Goal: Communication & Community: Answer question/provide support

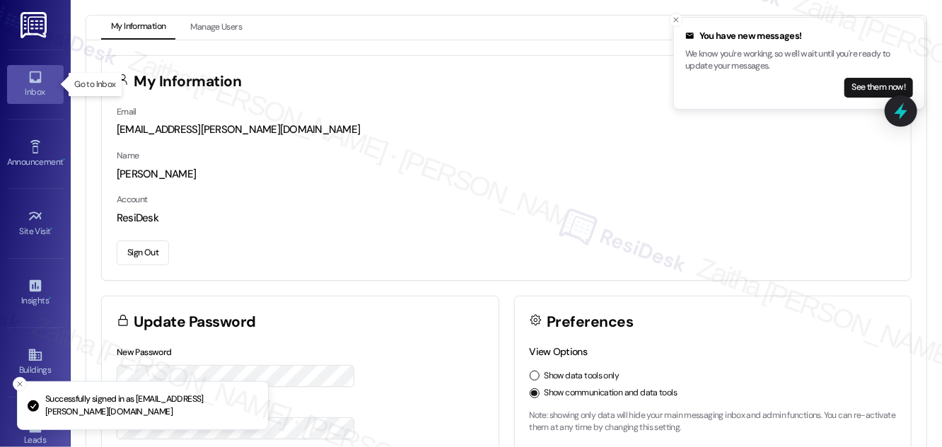
click at [19, 88] on div "Inbox" at bounding box center [35, 92] width 71 height 14
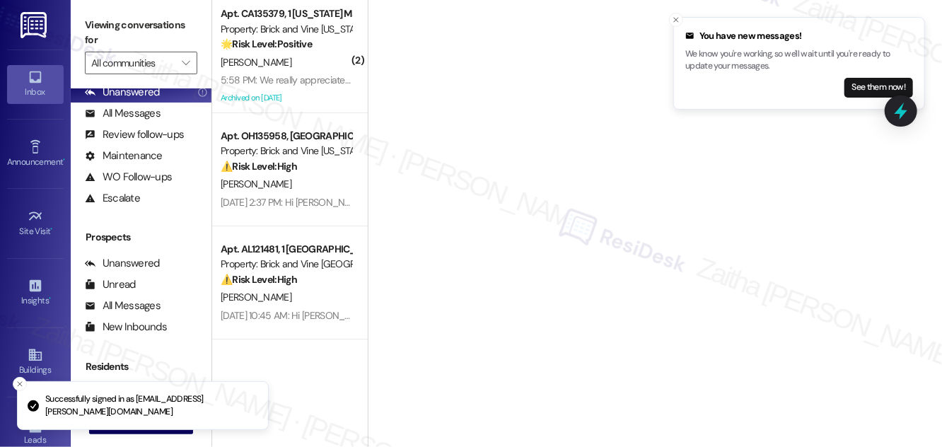
scroll to position [187, 0]
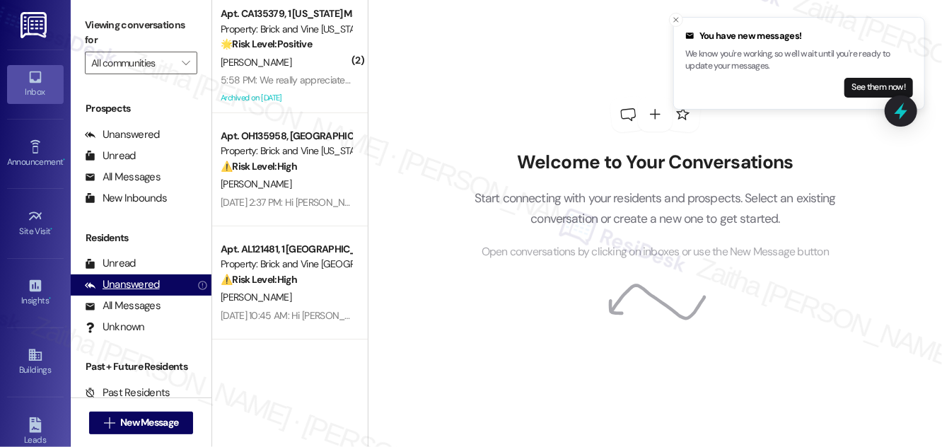
click at [134, 287] on div "Unanswered" at bounding box center [122, 284] width 75 height 15
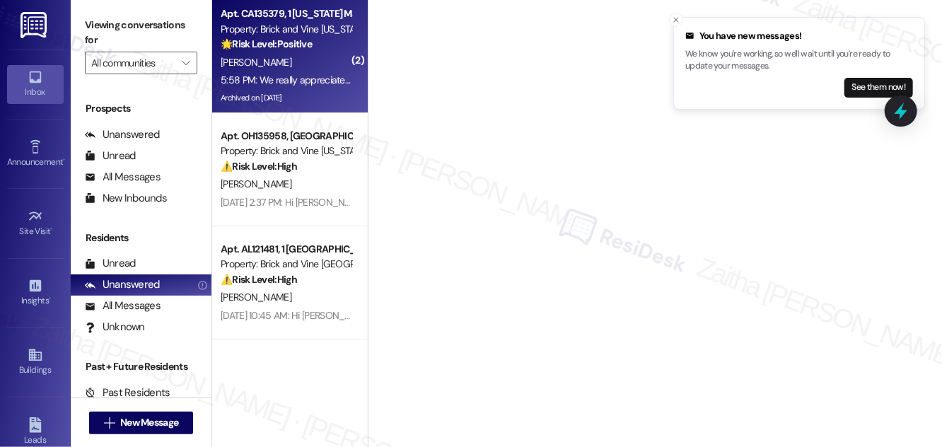
click at [299, 62] on div "[PERSON_NAME]" at bounding box center [286, 63] width 134 height 18
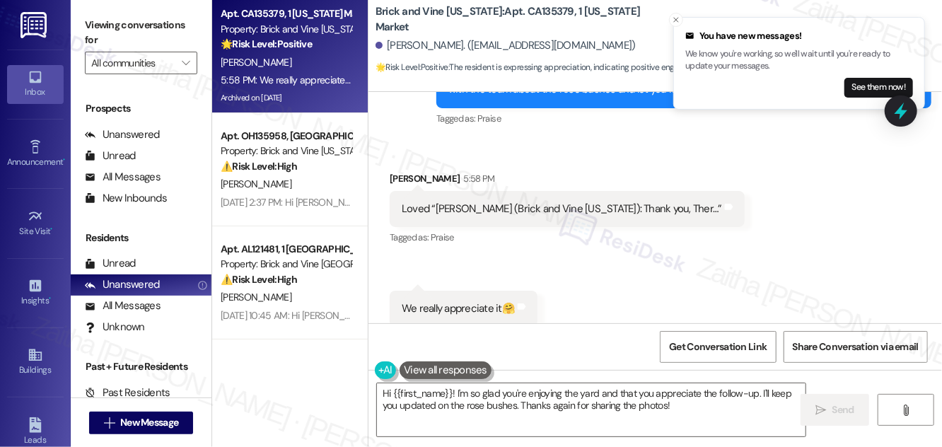
scroll to position [5396, 0]
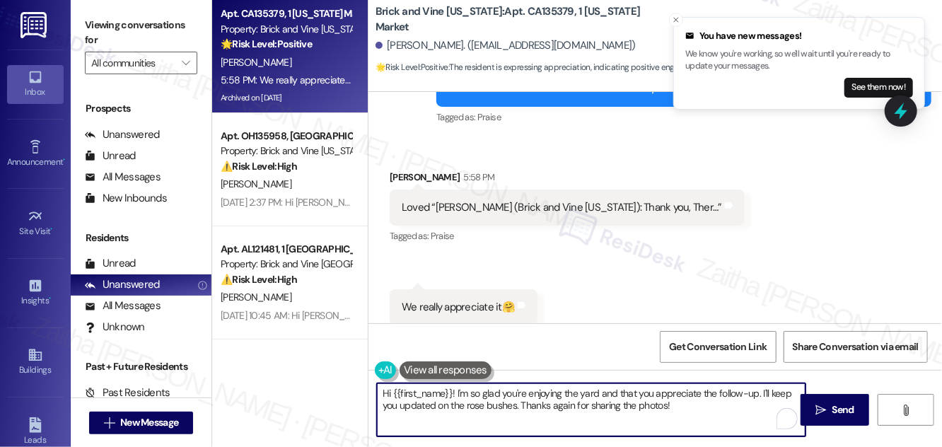
drag, startPoint x: 379, startPoint y: 391, endPoint x: 696, endPoint y: 419, distance: 318.1
click at [696, 419] on textarea "Hi {{first_name}}! I'm so glad you're enjoying the yard and that you appreciate…" at bounding box center [591, 409] width 429 height 53
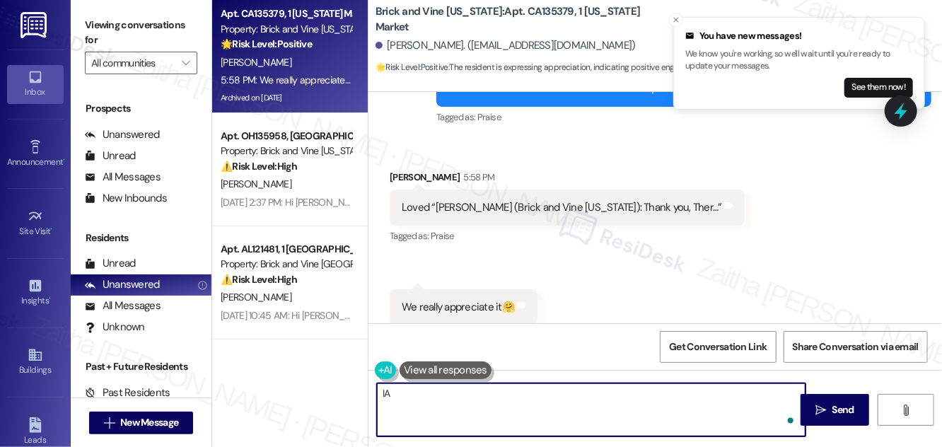
type textarea "I"
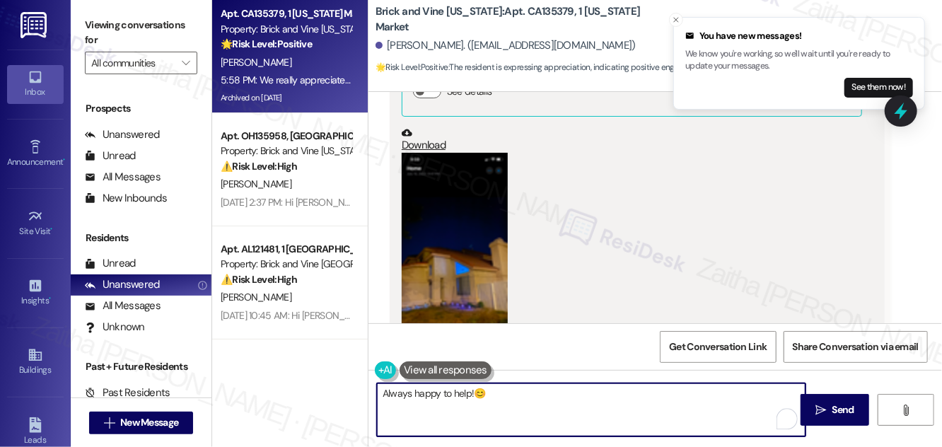
scroll to position [5011, 0]
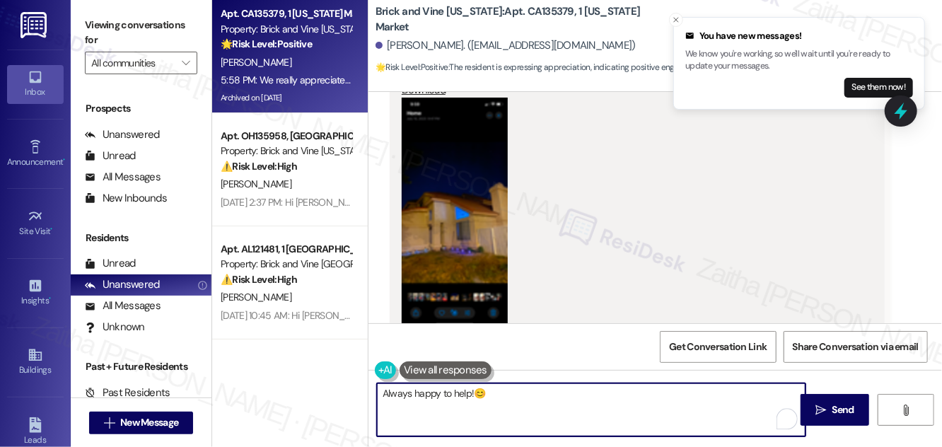
type textarea "Always happy to help!😊"
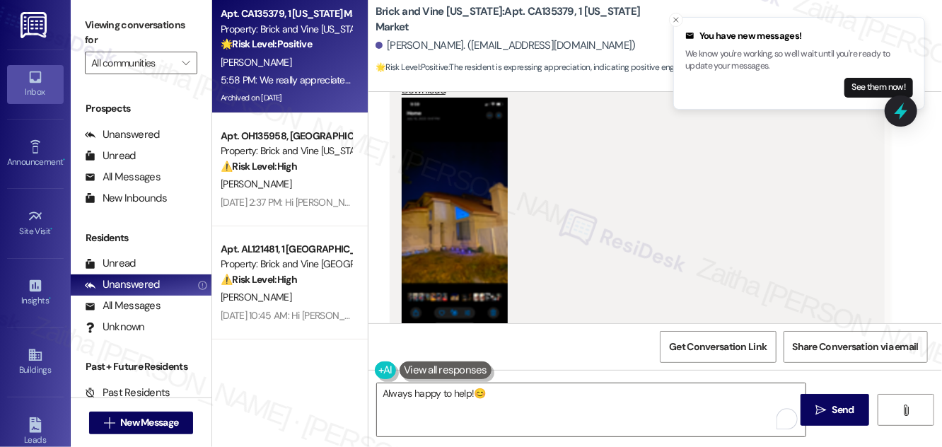
click at [480, 186] on button "Zoom image" at bounding box center [455, 212] width 106 height 229
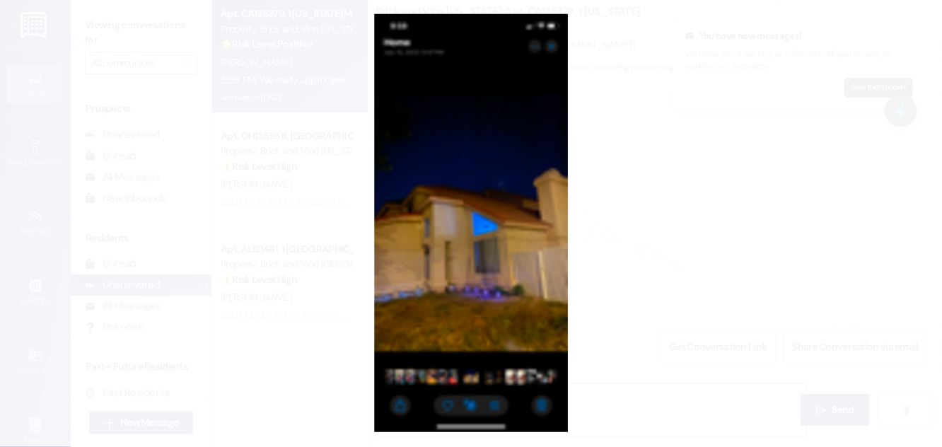
click at [646, 134] on button "Unzoom image" at bounding box center [471, 223] width 942 height 447
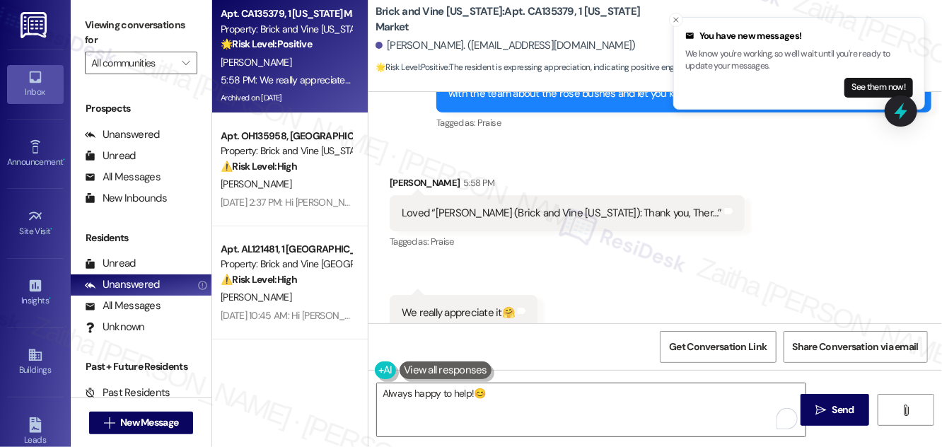
scroll to position [5396, 0]
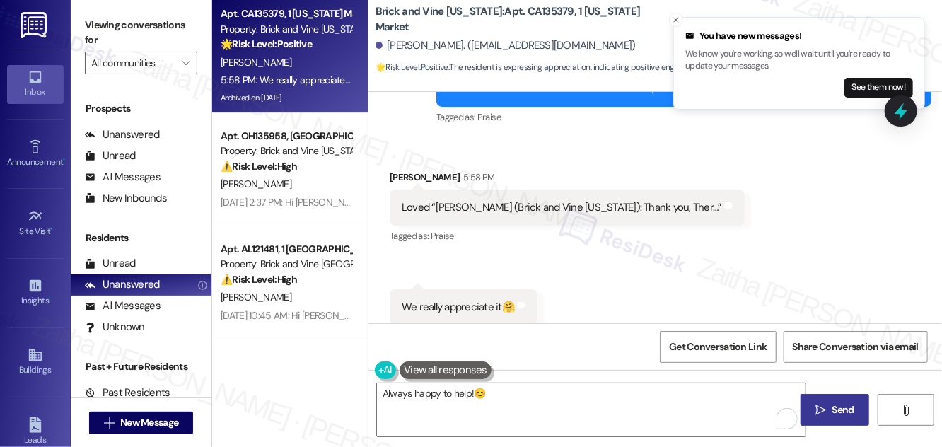
click at [854, 412] on span "Send" at bounding box center [844, 409] width 22 height 15
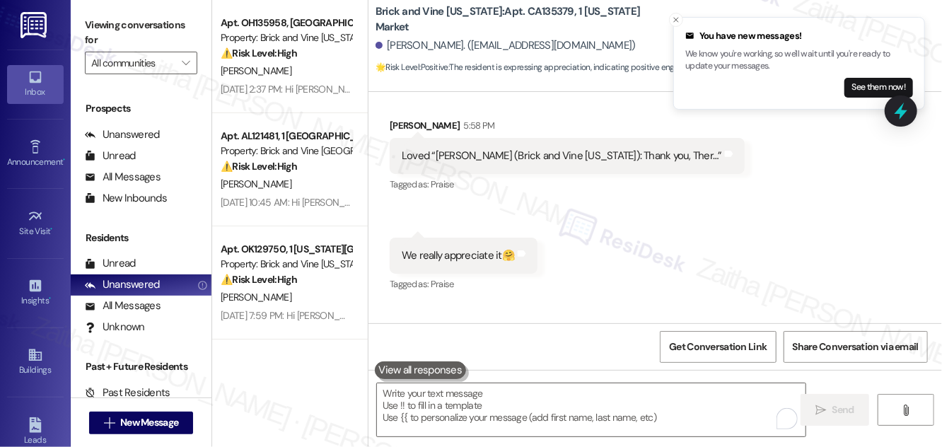
scroll to position [5495, 0]
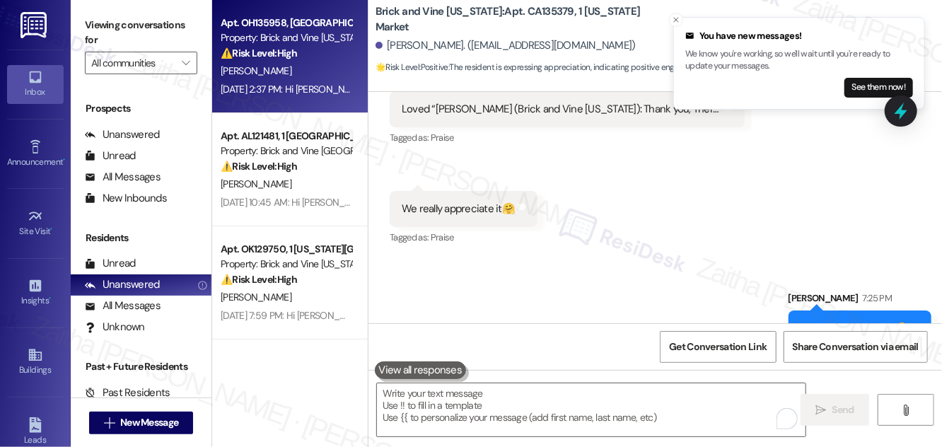
click at [315, 49] on div "⚠️ Risk Level: High The resident is disputing a fee and claiming that the descr…" at bounding box center [286, 53] width 131 height 15
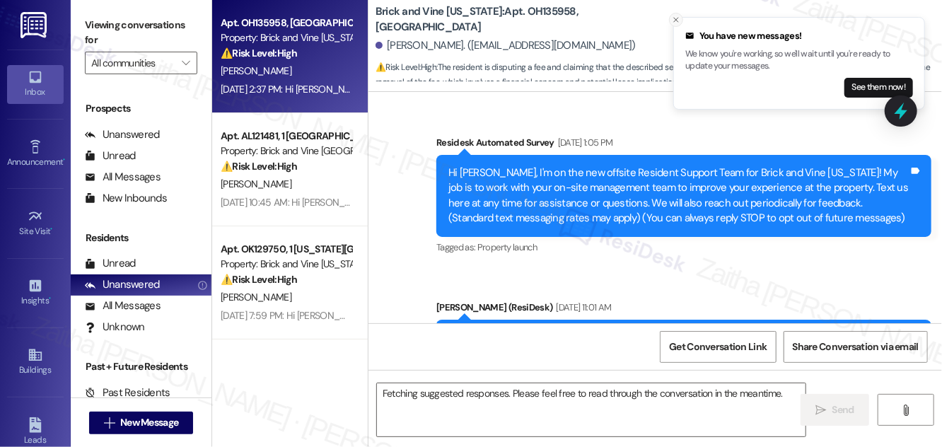
scroll to position [12207, 0]
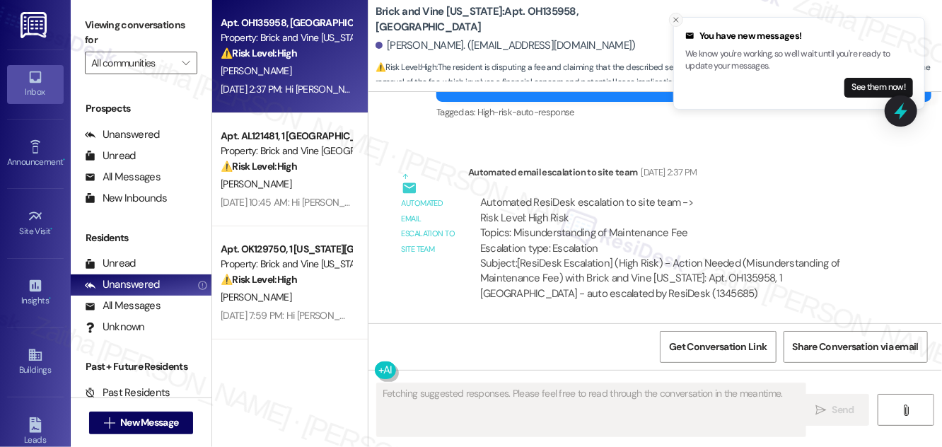
click at [677, 19] on icon "Close toast" at bounding box center [676, 20] width 8 height 8
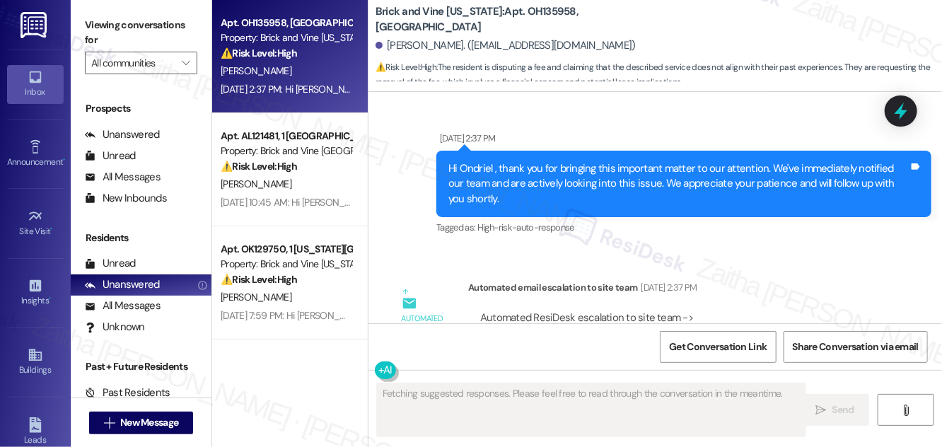
scroll to position [12079, 0]
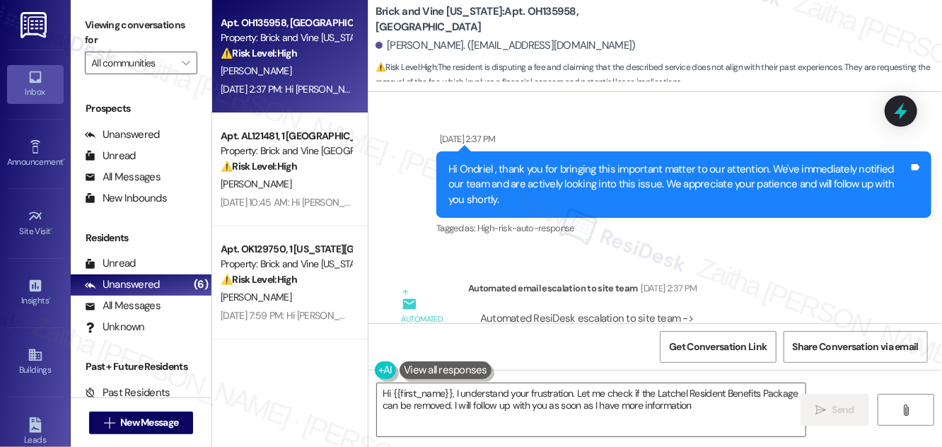
type textarea "Hi {{first_name}}, I understand your frustration. Let me check if the Latchel R…"
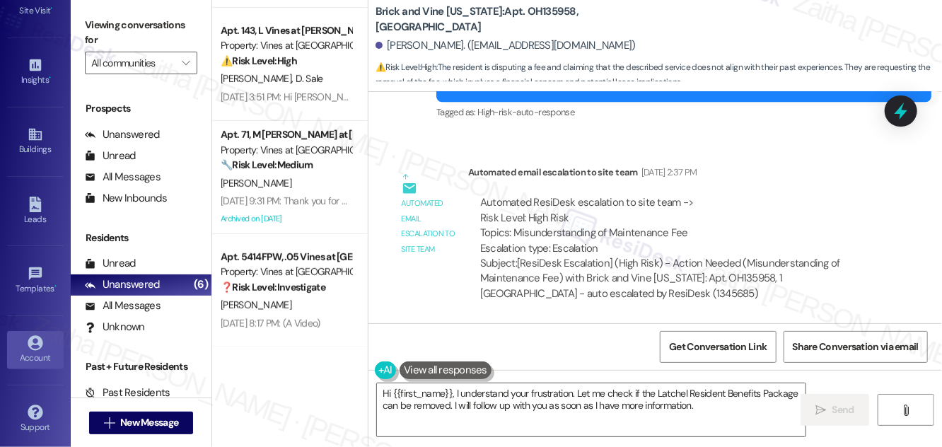
scroll to position [222, 0]
click at [37, 349] on div "Account" at bounding box center [35, 356] width 71 height 14
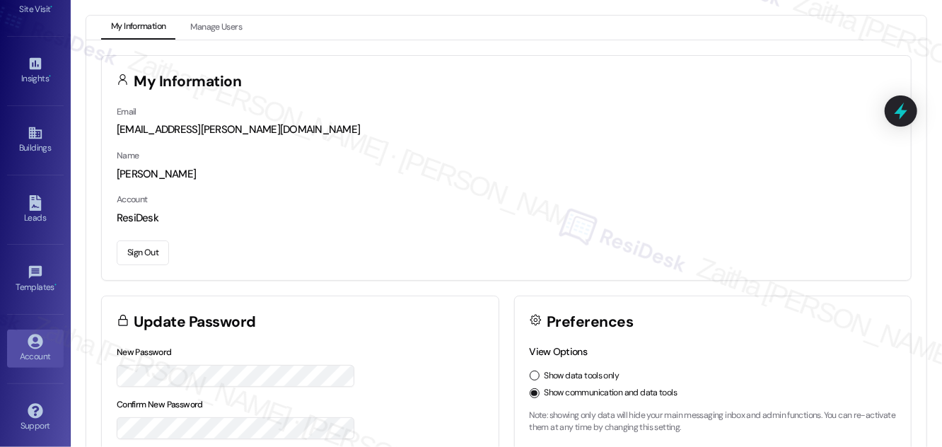
click at [141, 262] on button "Sign Out" at bounding box center [143, 252] width 52 height 25
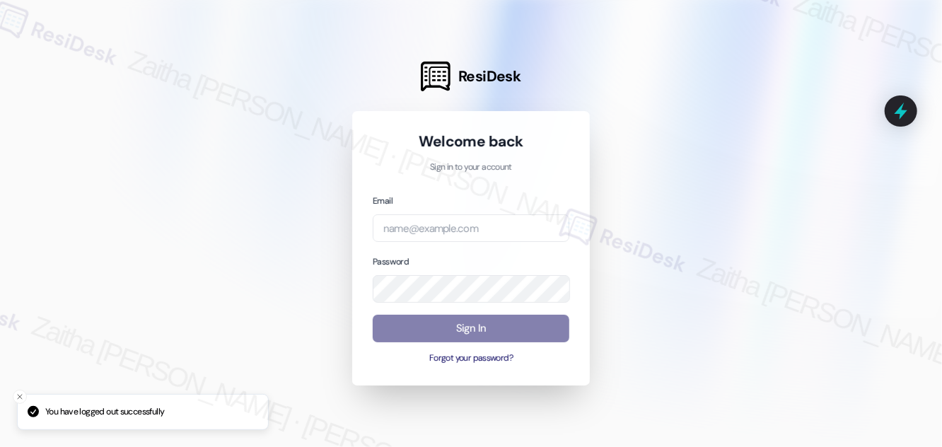
click at [454, 250] on div "Email Password Sign In Forgot your password?" at bounding box center [471, 279] width 197 height 172
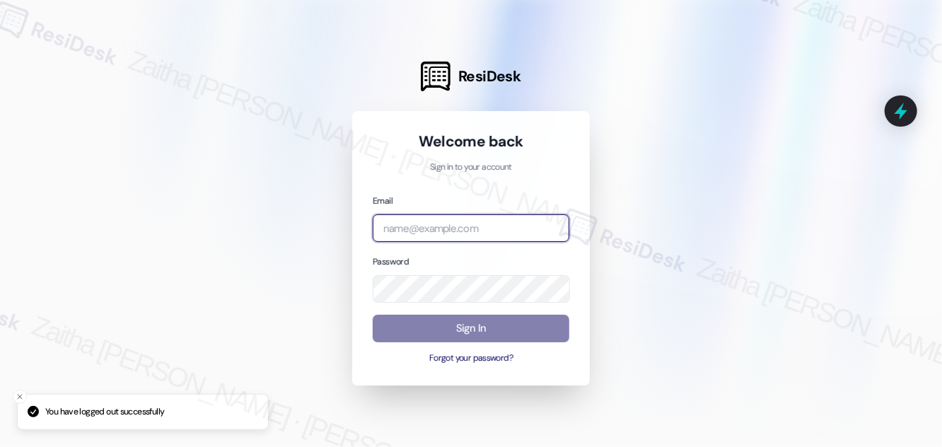
click at [482, 226] on input "email" at bounding box center [471, 228] width 197 height 28
type input "automated-surveys-meridian_management-zaitha.mae.[PERSON_NAME]@meridian_[DOMAIN…"
